Goal: Transaction & Acquisition: Purchase product/service

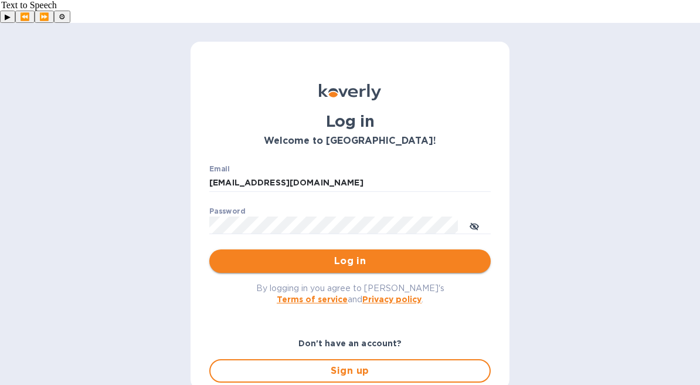
click at [357, 254] on span "Log in" at bounding box center [350, 261] width 263 height 14
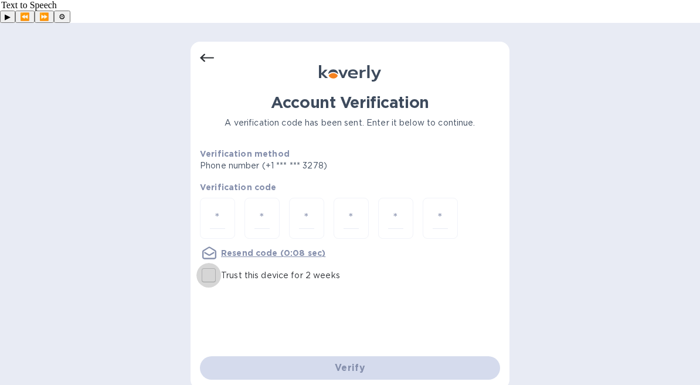
click at [209, 263] on input "Trust this device for 2 weeks" at bounding box center [208, 275] width 25 height 25
checkbox input "true"
click at [225, 198] on div at bounding box center [217, 219] width 35 height 42
type input "4"
type input "3"
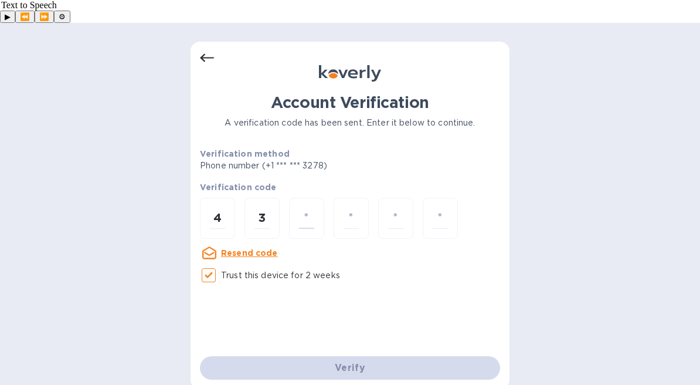
type input "2"
type input "0"
type input "5"
type input "7"
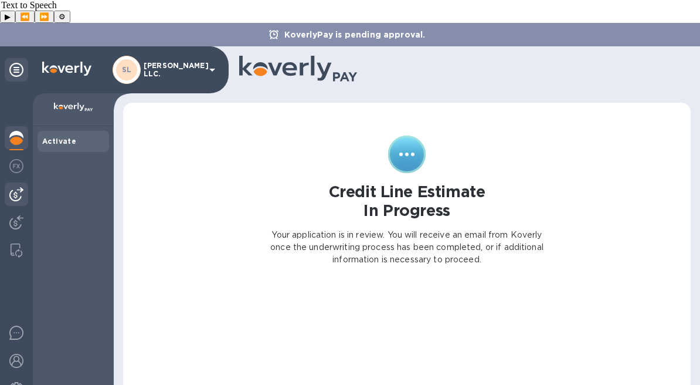
click at [12, 187] on img at bounding box center [16, 194] width 14 height 14
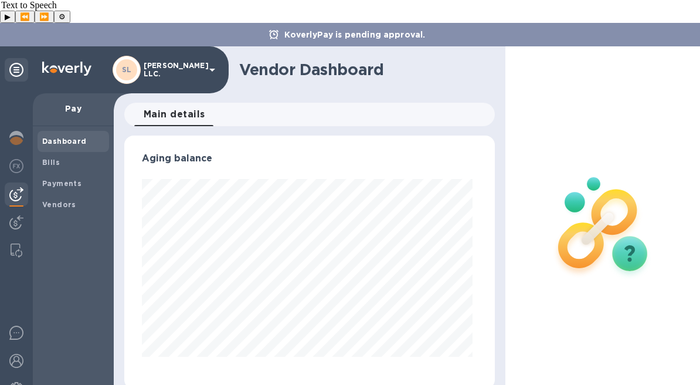
scroll to position [253, 366]
click at [71, 179] on b "Payments" at bounding box center [61, 183] width 39 height 9
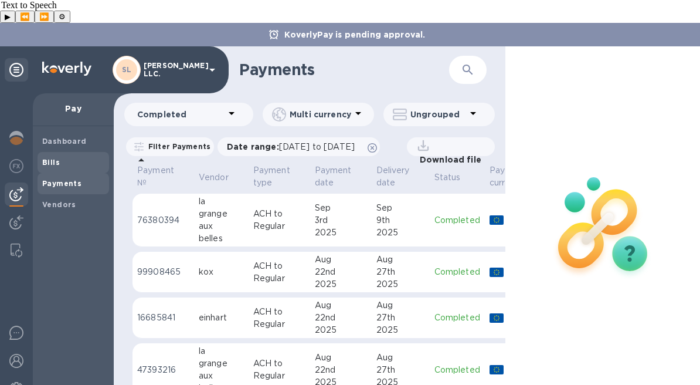
click at [62, 157] on span "Bills" at bounding box center [73, 163] width 62 height 12
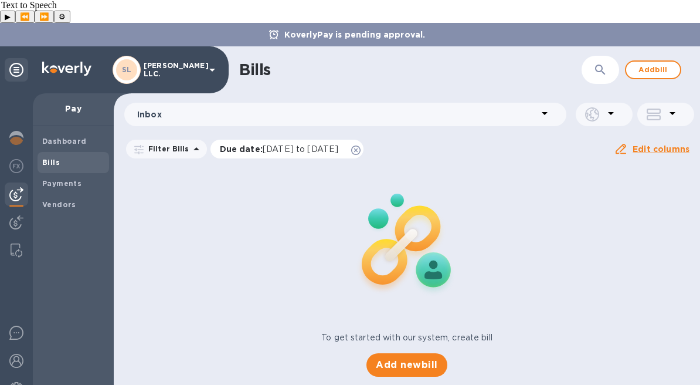
click at [361, 145] on icon at bounding box center [355, 149] width 9 height 9
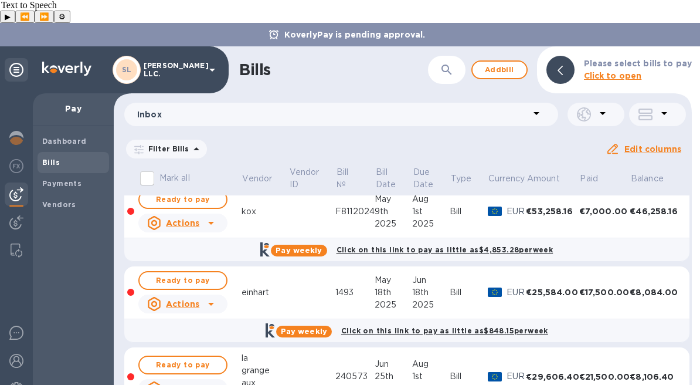
scroll to position [105, 0]
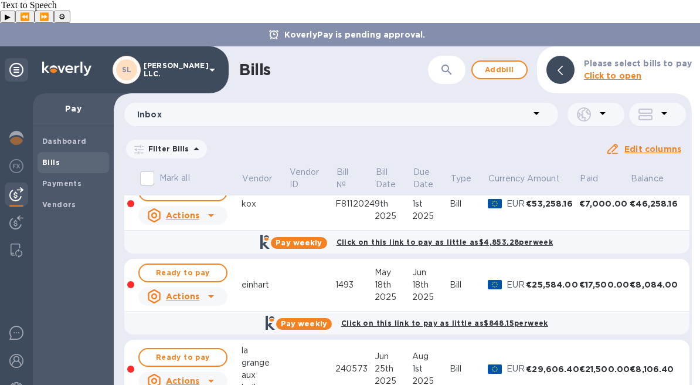
click at [289, 266] on td at bounding box center [312, 285] width 47 height 53
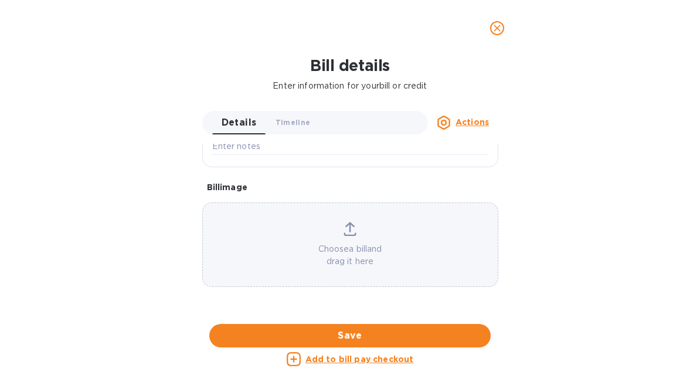
scroll to position [316, 0]
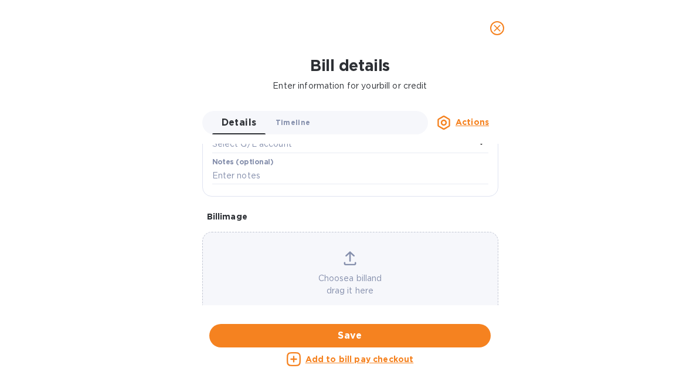
click at [297, 123] on span "Timeline 0" at bounding box center [293, 122] width 35 height 12
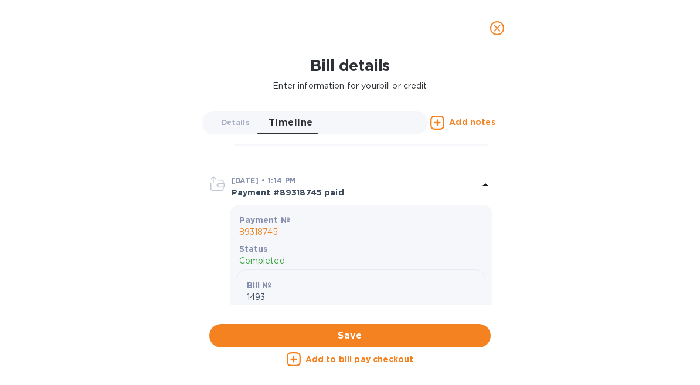
scroll to position [2345, 0]
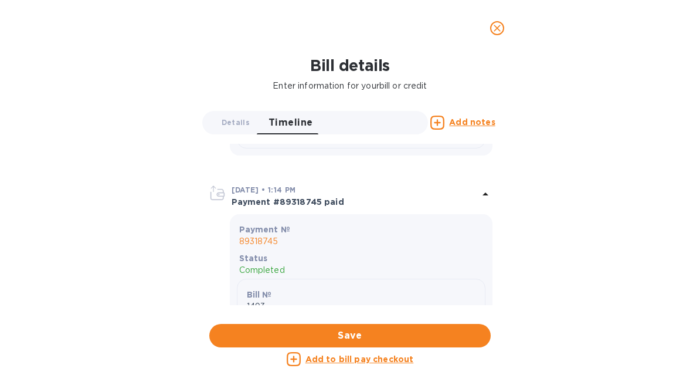
click at [497, 25] on icon "close" at bounding box center [497, 28] width 12 height 12
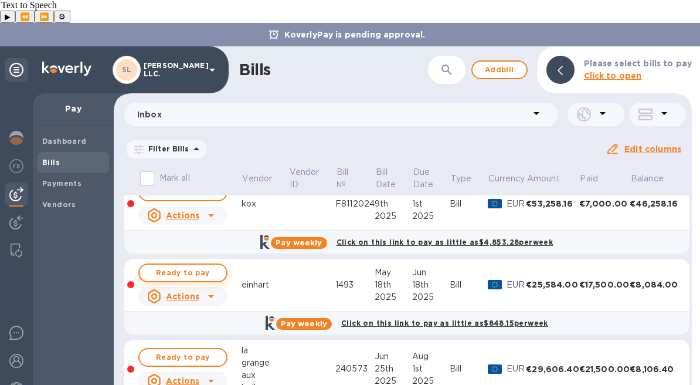
click at [184, 266] on span "Ready to pay" at bounding box center [183, 273] width 68 height 14
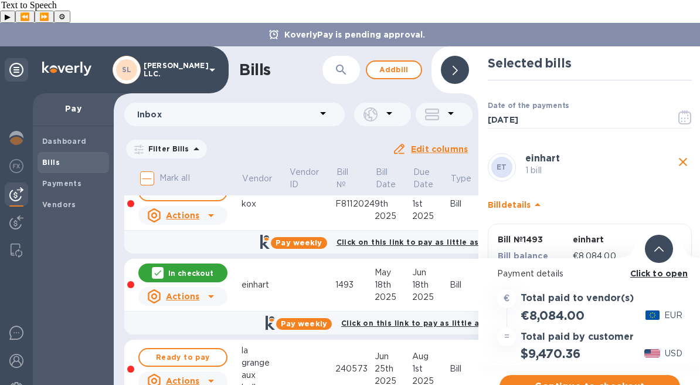
scroll to position [62, 0]
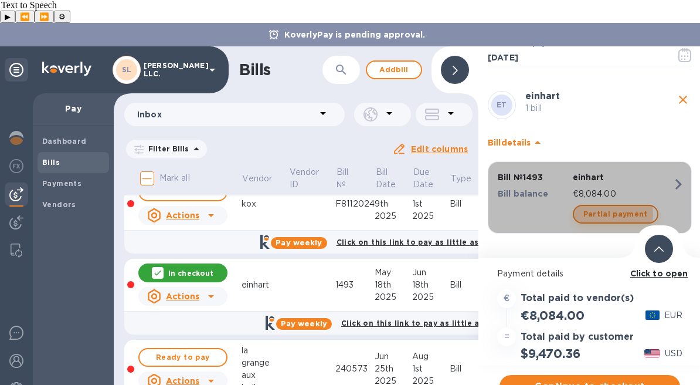
click at [609, 207] on span "Partial payment" at bounding box center [616, 214] width 65 height 14
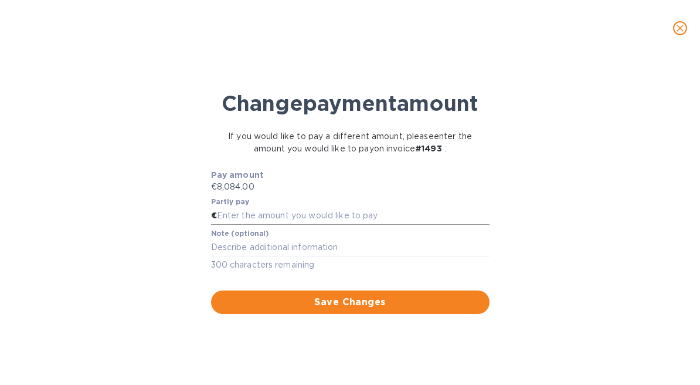
click at [358, 225] on input "text" at bounding box center [353, 216] width 273 height 18
type input "3,000"
click at [377, 309] on span "Save Changes" at bounding box center [351, 302] width 260 height 14
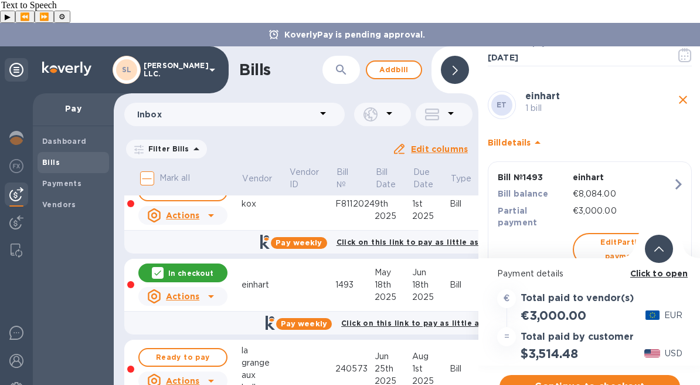
scroll to position [93, 0]
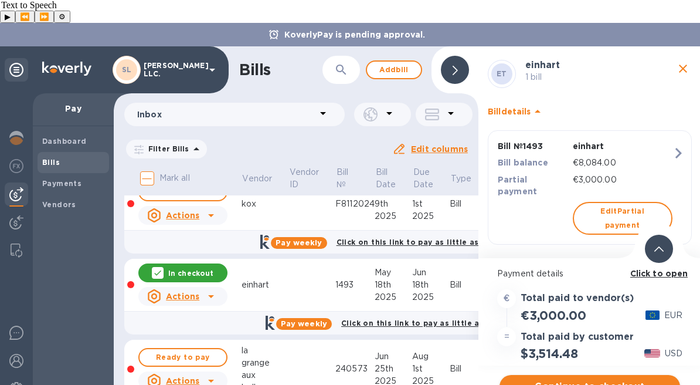
click at [588, 379] on span "Continue to checkout" at bounding box center [590, 386] width 162 height 14
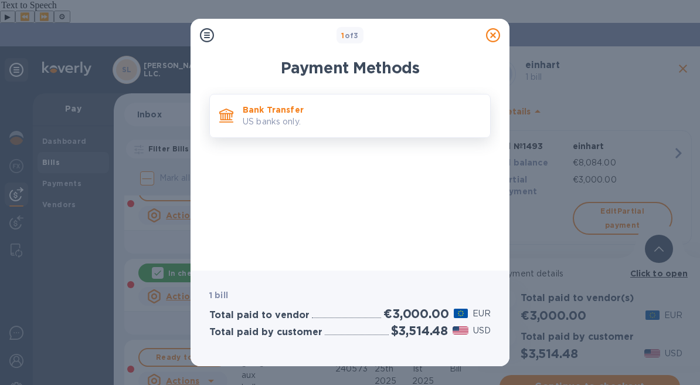
click at [367, 127] on p "US banks only." at bounding box center [362, 122] width 238 height 12
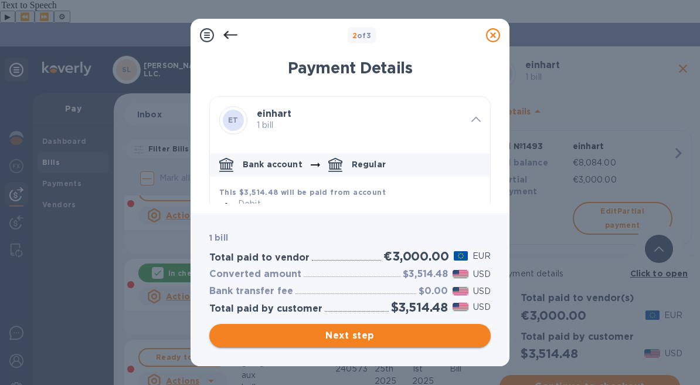
click at [412, 342] on span "Next step" at bounding box center [350, 335] width 263 height 14
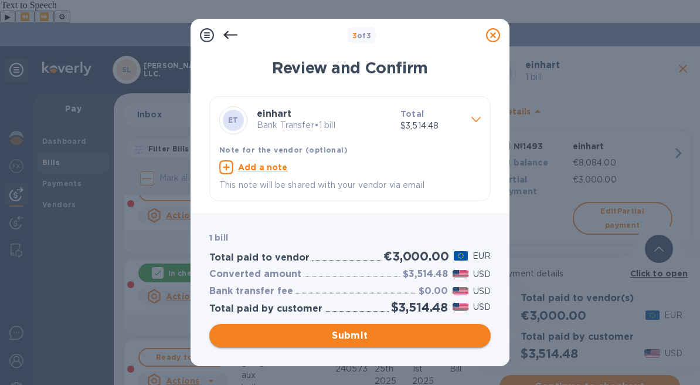
click at [383, 335] on span "Submit" at bounding box center [350, 335] width 263 height 14
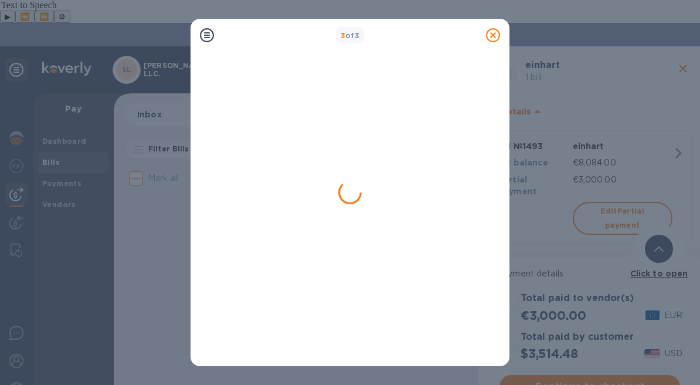
scroll to position [0, 0]
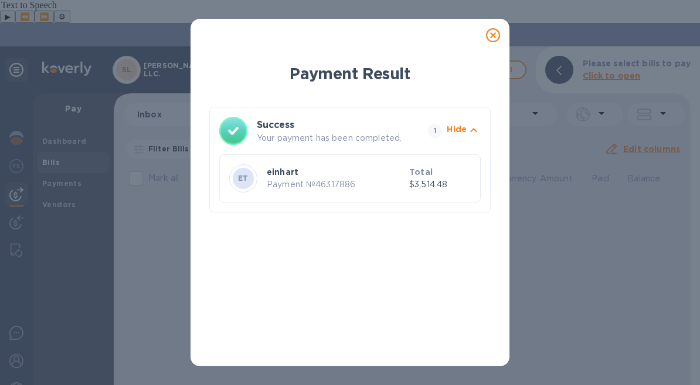
click at [497, 42] on icon at bounding box center [493, 35] width 14 height 14
